Goal: Information Seeking & Learning: Learn about a topic

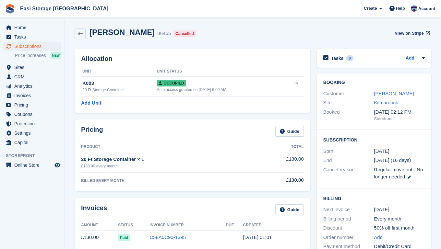
click at [23, 46] on span "Subscriptions" at bounding box center [33, 46] width 39 height 9
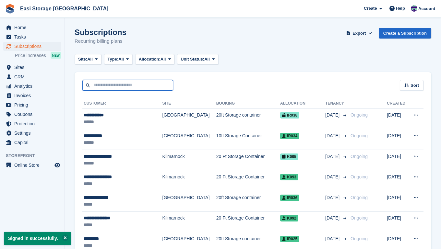
click at [105, 87] on input "text" at bounding box center [127, 85] width 91 height 11
type input "****"
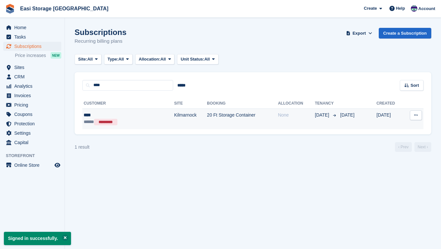
click at [174, 121] on td "Kilmarnock" at bounding box center [190, 119] width 33 height 21
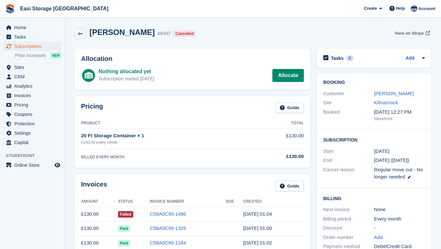
click at [405, 33] on span "View on Stripe" at bounding box center [409, 33] width 29 height 6
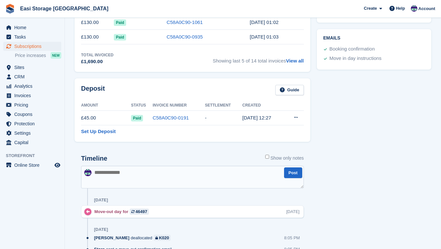
scroll to position [236, 0]
click at [297, 117] on icon at bounding box center [296, 117] width 4 height 4
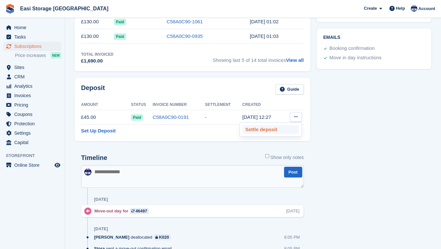
click at [255, 130] on p "Settle deposit" at bounding box center [271, 130] width 56 height 8
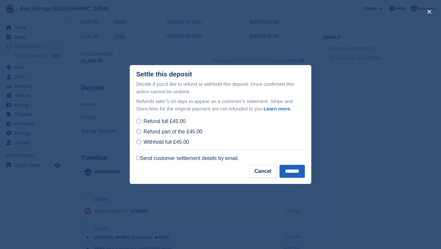
click at [283, 171] on input "*******" at bounding box center [292, 171] width 25 height 13
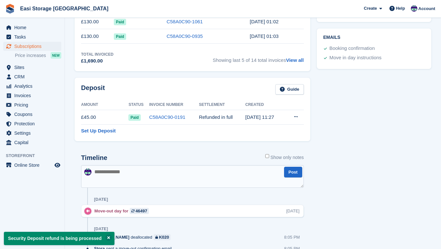
click at [21, 46] on span "Subscriptions" at bounding box center [33, 46] width 39 height 9
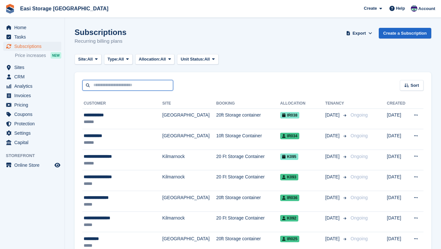
click at [108, 84] on input "text" at bounding box center [127, 85] width 91 height 11
type input "******"
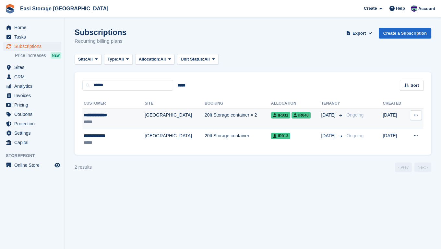
click at [145, 124] on td "[GEOGRAPHIC_DATA]" at bounding box center [175, 119] width 60 height 21
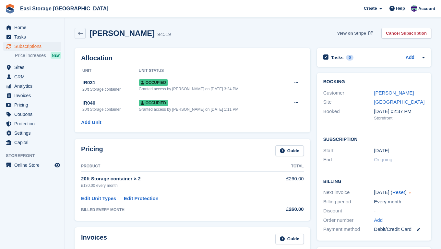
click at [351, 33] on span "View on Stripe" at bounding box center [351, 33] width 29 height 6
click at [396, 92] on link "Joanna Speight" at bounding box center [394, 93] width 40 height 6
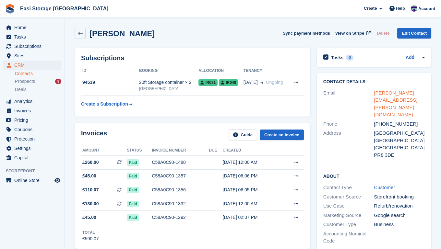
click at [391, 101] on link "joanna.speight@koettermann.com" at bounding box center [395, 104] width 43 height 28
click at [20, 27] on span "Home" at bounding box center [33, 27] width 39 height 9
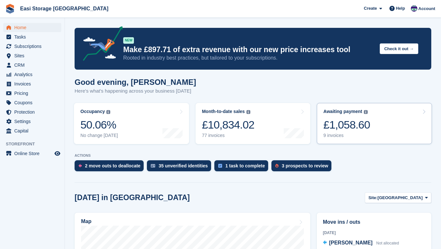
click at [396, 126] on link "Awaiting payment The total outstanding balance on all open invoices. £1,058.60 …" at bounding box center [374, 123] width 115 height 41
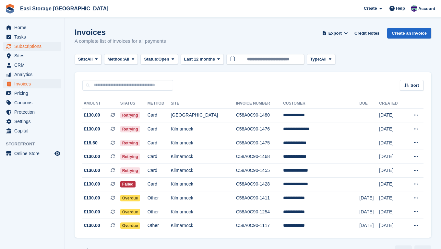
click at [30, 47] on span "Subscriptions" at bounding box center [33, 46] width 39 height 9
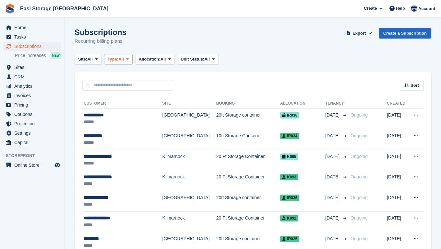
click at [129, 59] on icon at bounding box center [127, 59] width 3 height 4
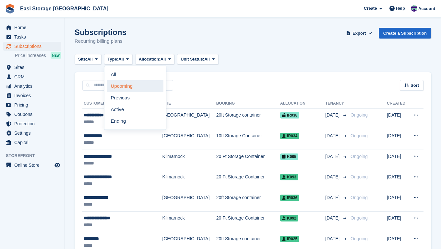
click at [127, 87] on link "Upcoming" at bounding box center [135, 86] width 56 height 12
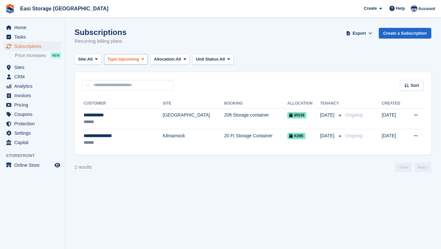
click at [144, 60] on icon at bounding box center [142, 59] width 3 height 4
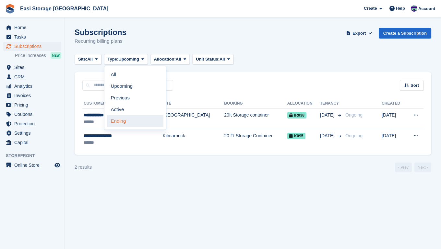
click at [120, 119] on link "Ending" at bounding box center [135, 121] width 56 height 12
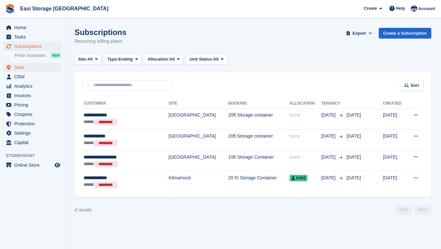
click at [22, 67] on span "Sites" at bounding box center [33, 67] width 39 height 9
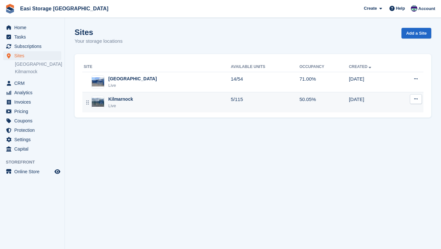
click at [211, 100] on div "Kilmarnock Live" at bounding box center [157, 102] width 147 height 13
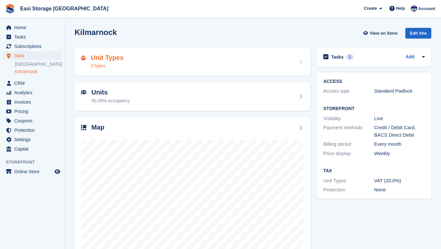
click at [197, 63] on div "Unit Types 3 types" at bounding box center [192, 62] width 223 height 16
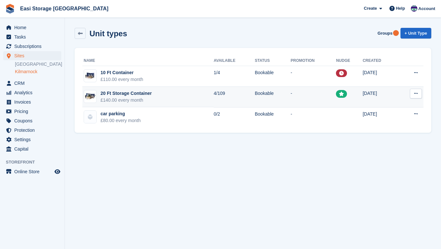
click at [192, 99] on td "20 Ft Storage Container £140.00 every month" at bounding box center [147, 97] width 131 height 21
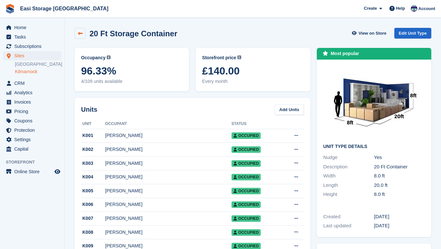
click at [79, 34] on icon at bounding box center [80, 33] width 5 height 5
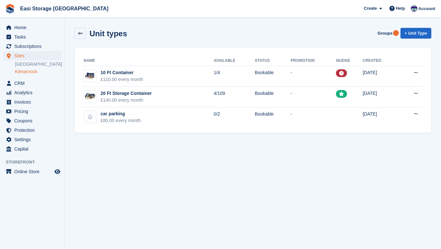
click at [79, 34] on icon at bounding box center [80, 33] width 5 height 5
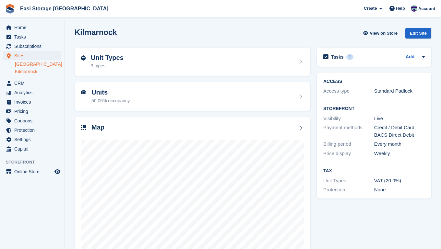
click at [33, 65] on link "[GEOGRAPHIC_DATA]" at bounding box center [38, 64] width 46 height 6
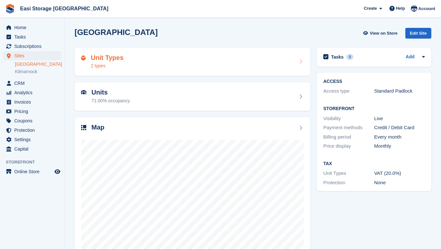
click at [157, 55] on div "Unit Types 2 types" at bounding box center [192, 62] width 223 height 16
